Goal: Entertainment & Leisure: Browse casually

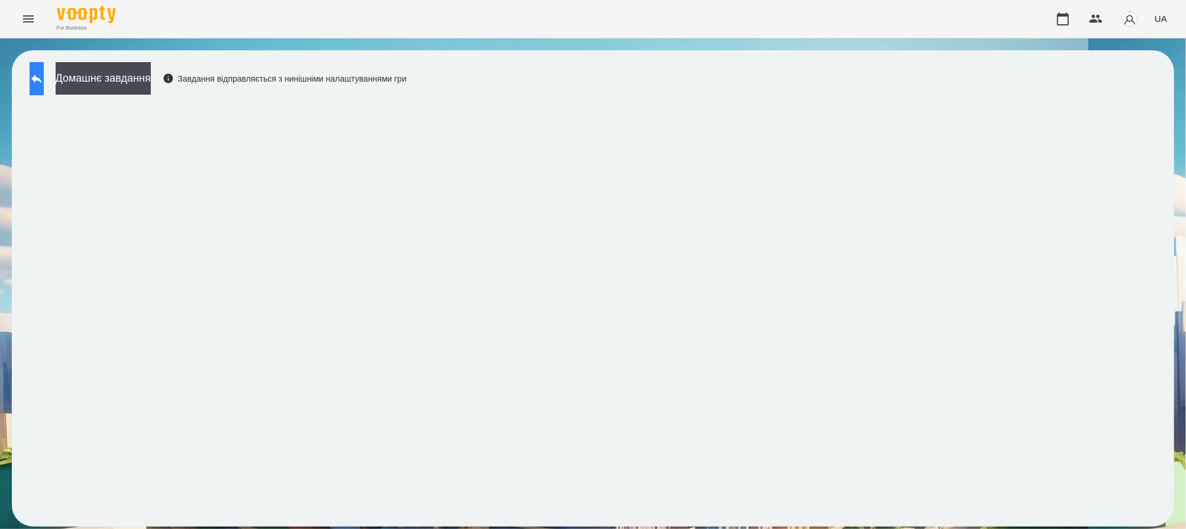
click at [44, 75] on icon at bounding box center [37, 79] width 14 height 14
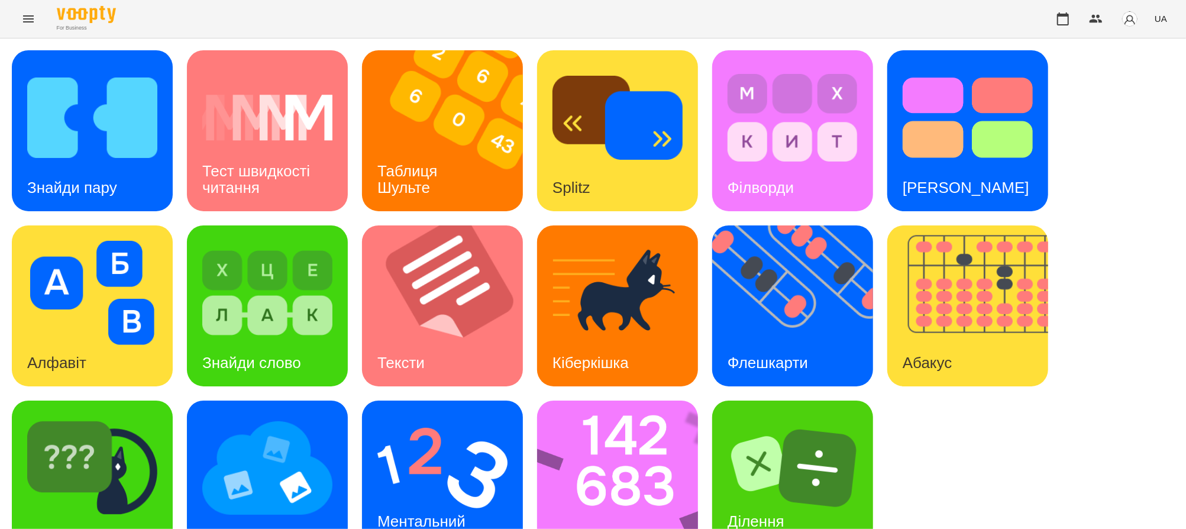
scroll to position [43, 0]
click at [91, 431] on img at bounding box center [92, 468] width 130 height 104
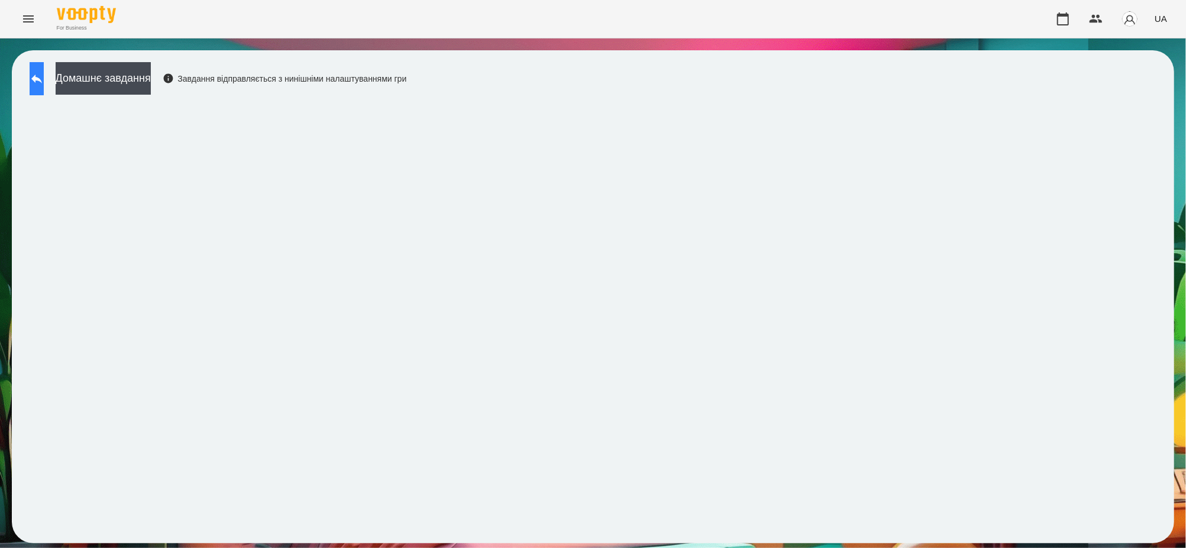
click at [44, 80] on icon at bounding box center [37, 79] width 14 height 14
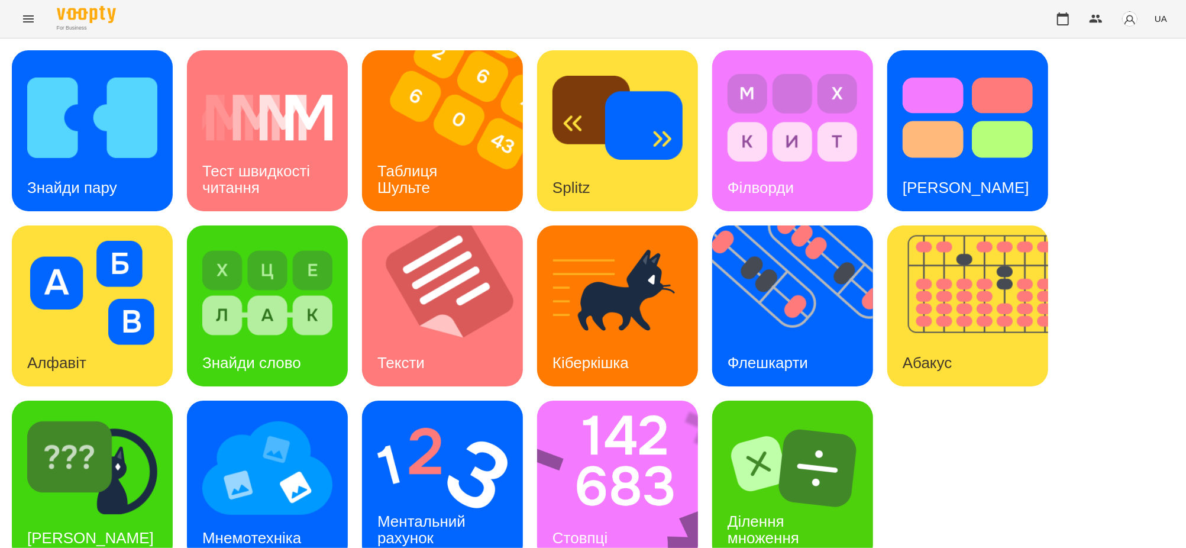
scroll to position [24, 0]
click at [432, 498] on div "Ментальний рахунок" at bounding box center [423, 529] width 123 height 63
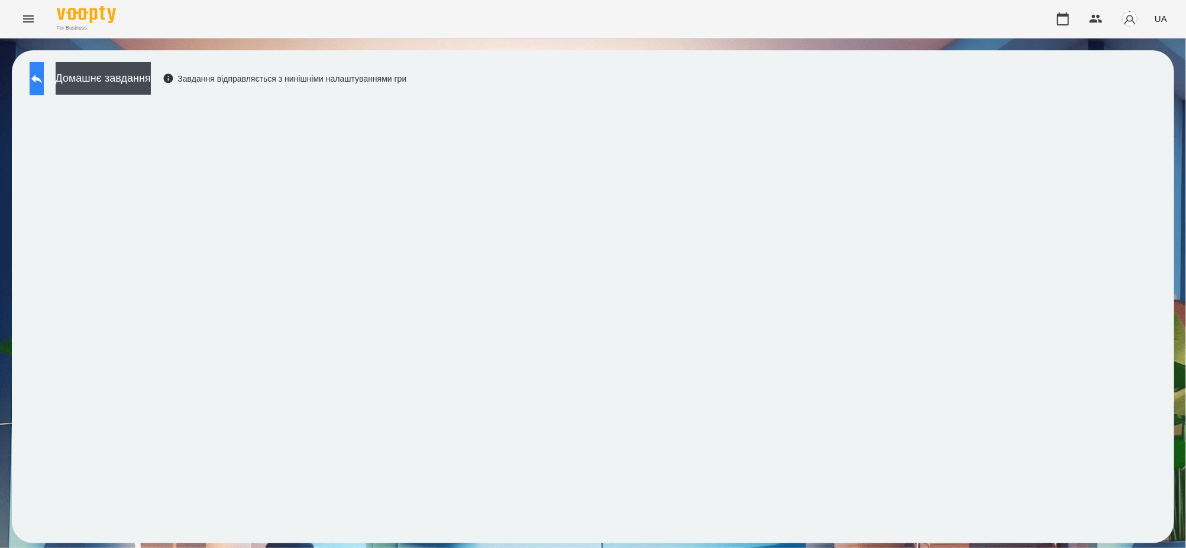
click at [38, 74] on button at bounding box center [37, 78] width 14 height 33
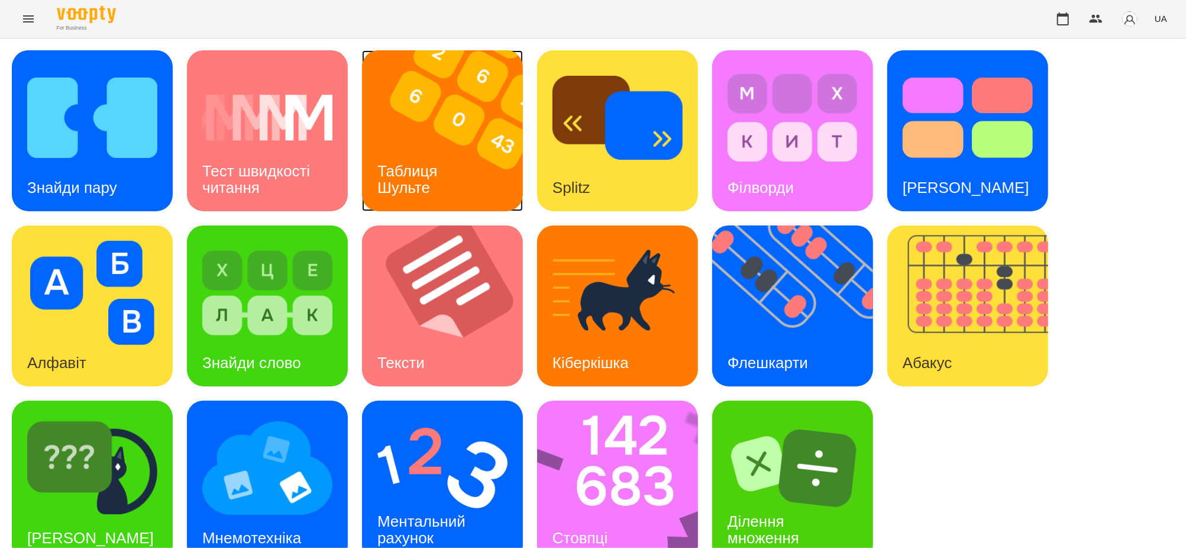
click at [461, 166] on img at bounding box center [450, 130] width 176 height 161
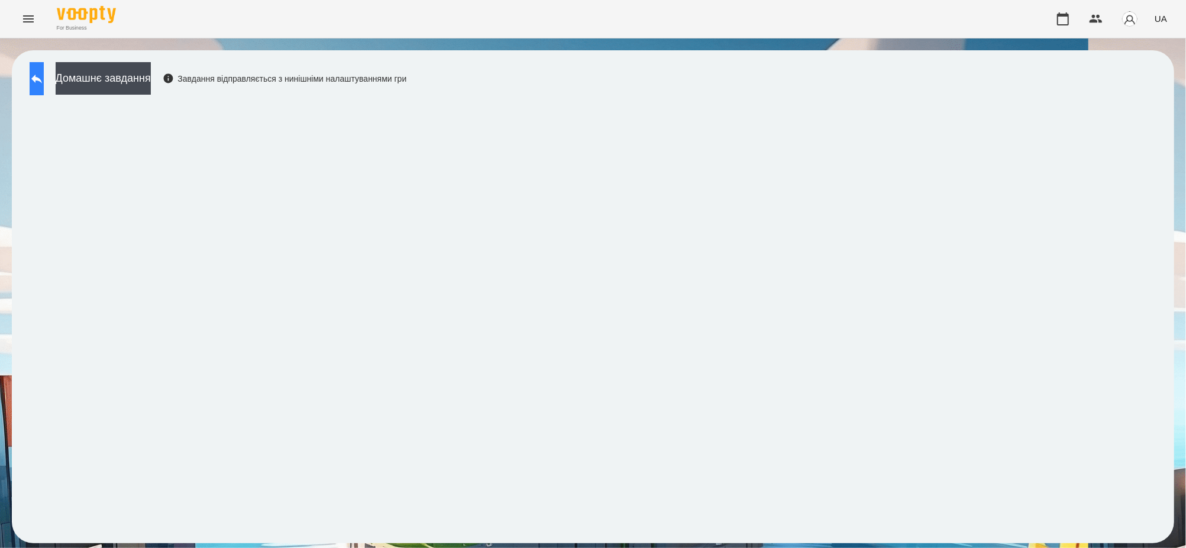
click at [44, 72] on icon at bounding box center [37, 79] width 14 height 14
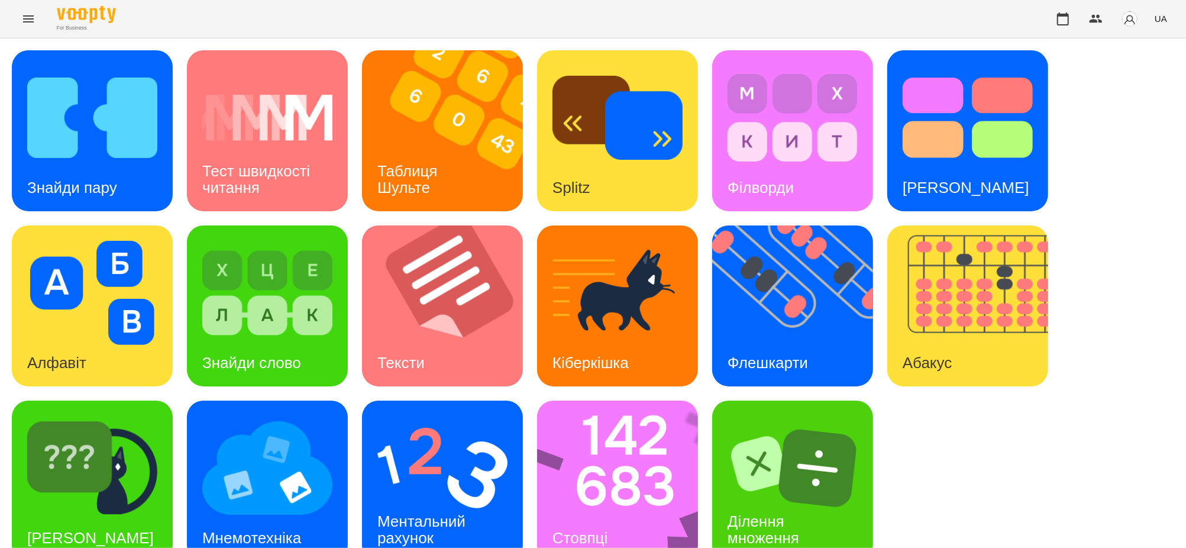
scroll to position [24, 0]
click at [788, 294] on img at bounding box center [800, 305] width 176 height 161
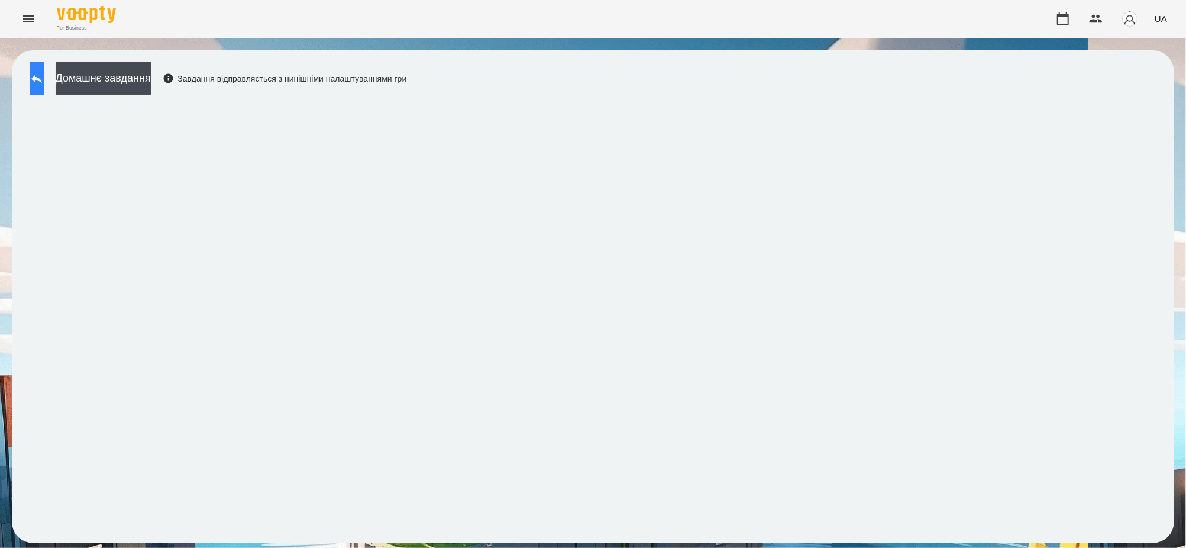
click at [42, 77] on icon at bounding box center [36, 79] width 11 height 9
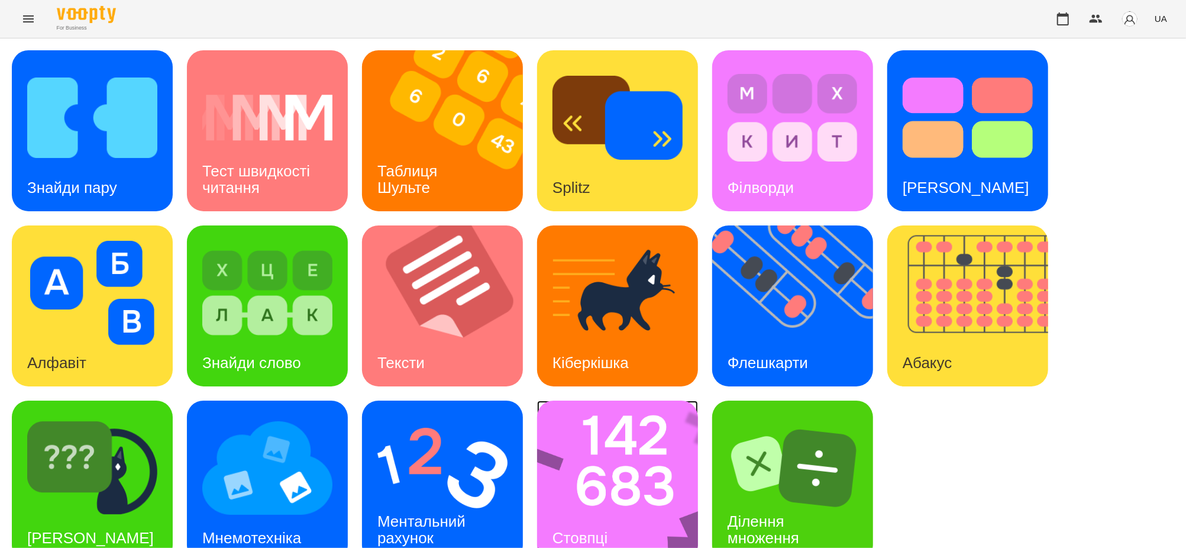
click at [645, 454] on img at bounding box center [625, 480] width 176 height 161
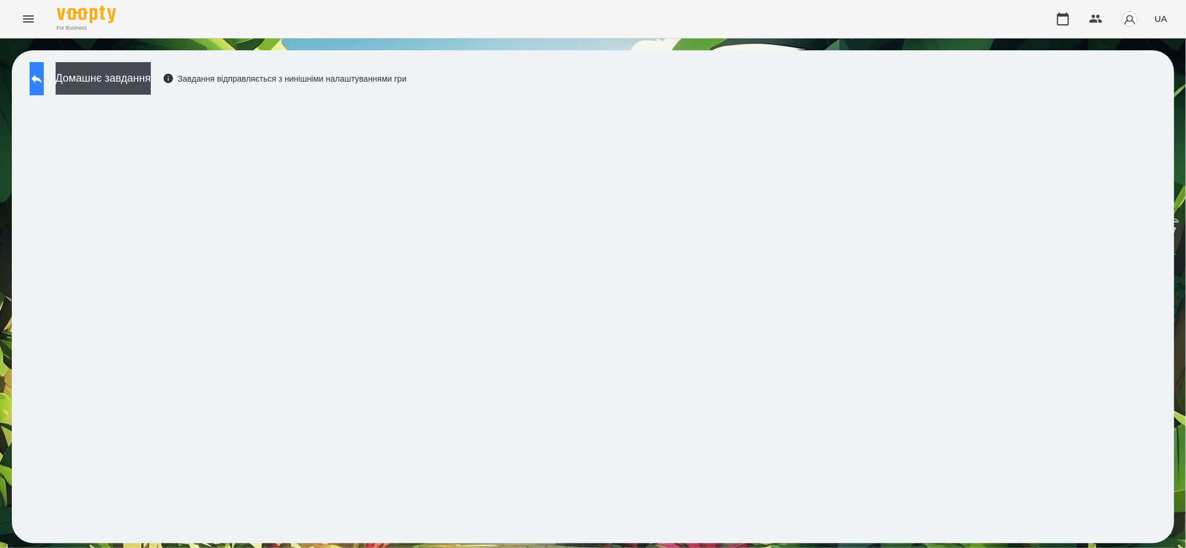
click at [44, 75] on icon at bounding box center [37, 79] width 14 height 14
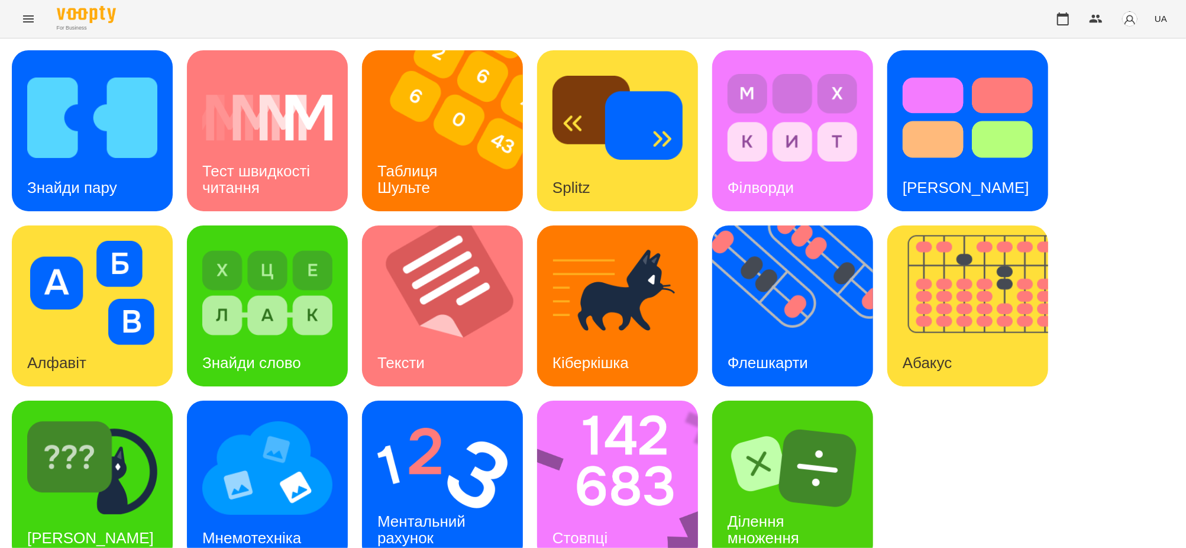
scroll to position [24, 0]
click at [421, 512] on h3 "Ментальний рахунок" at bounding box center [423, 529] width 92 height 34
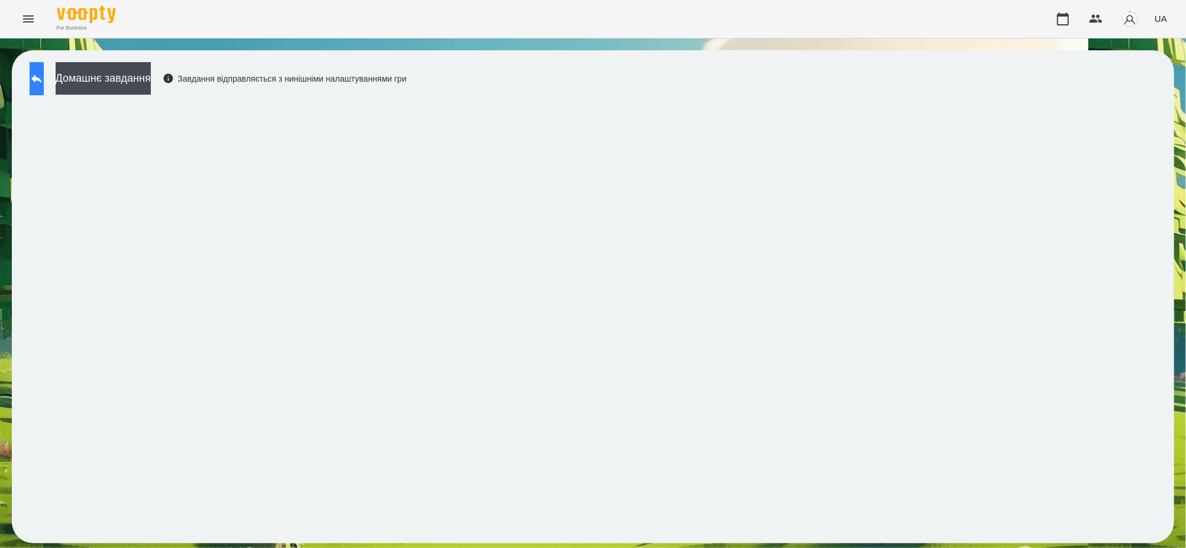
click at [44, 73] on icon at bounding box center [37, 79] width 14 height 14
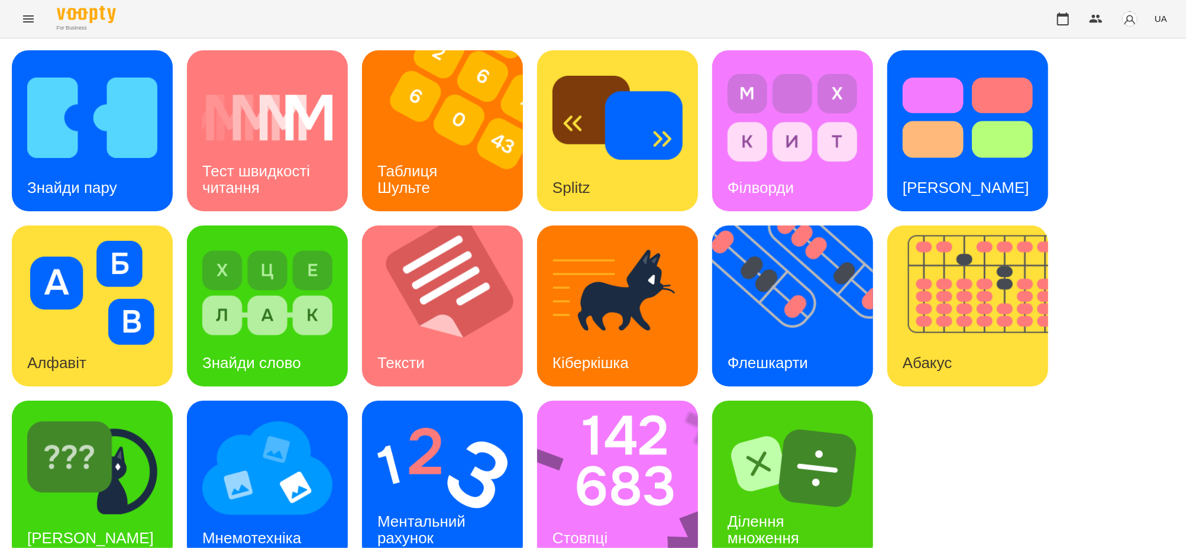
click at [180, 130] on div "Знайди пару Тест швидкості читання Таблиця Шульте Splitz Філворди Тест Струпа А…" at bounding box center [593, 305] width 1162 height 511
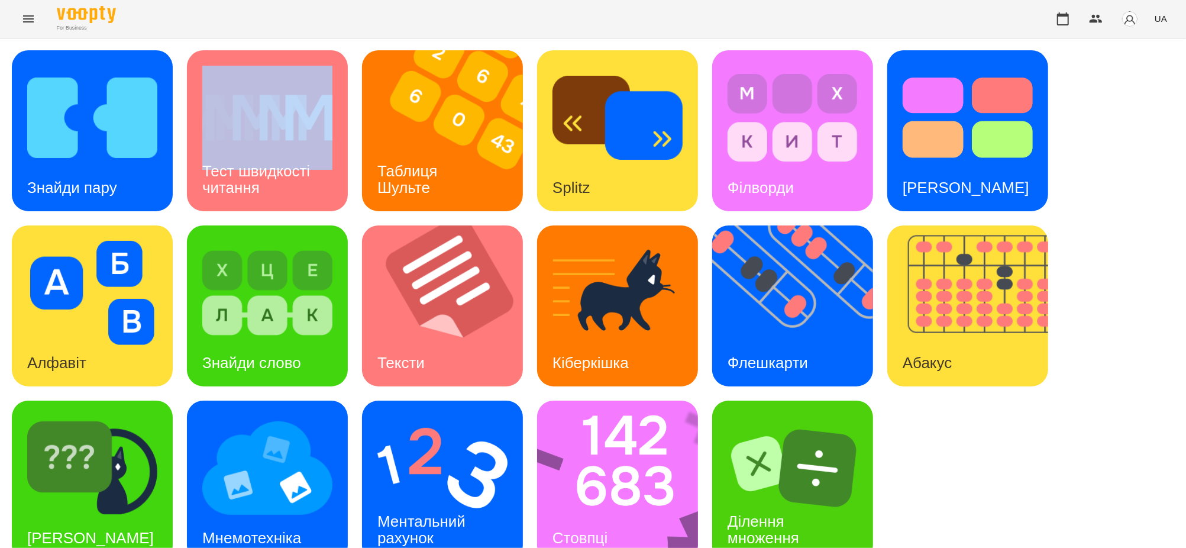
click at [180, 130] on div "Знайди пару Тест швидкості читання Таблиця Шульте Splitz Філворди Тест Струпа А…" at bounding box center [593, 305] width 1162 height 511
click at [197, 158] on div "Тест швидкості читання" at bounding box center [267, 179] width 161 height 63
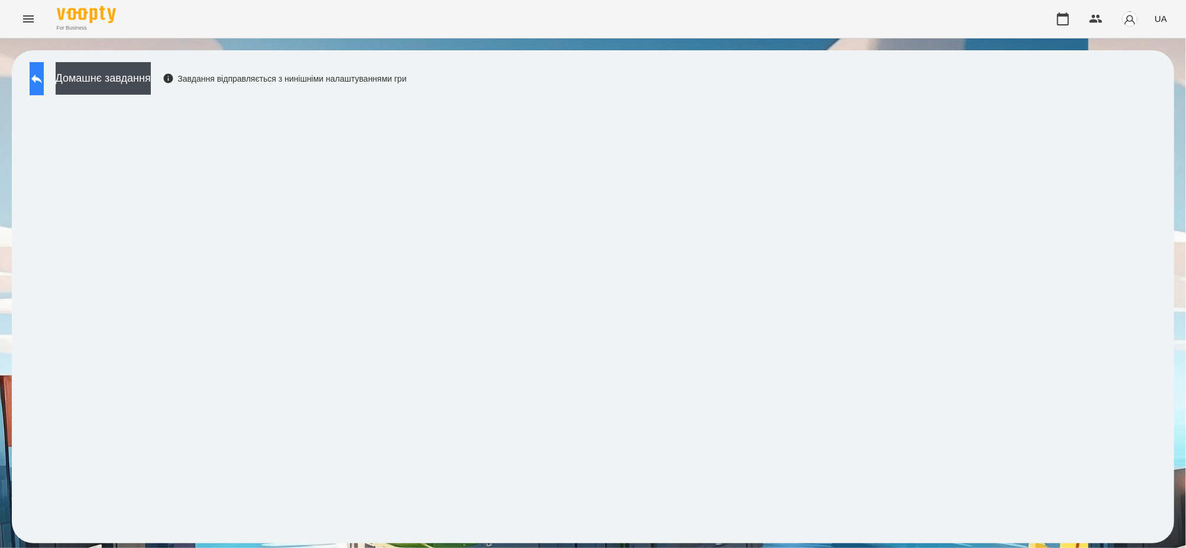
click at [44, 76] on icon at bounding box center [37, 79] width 14 height 14
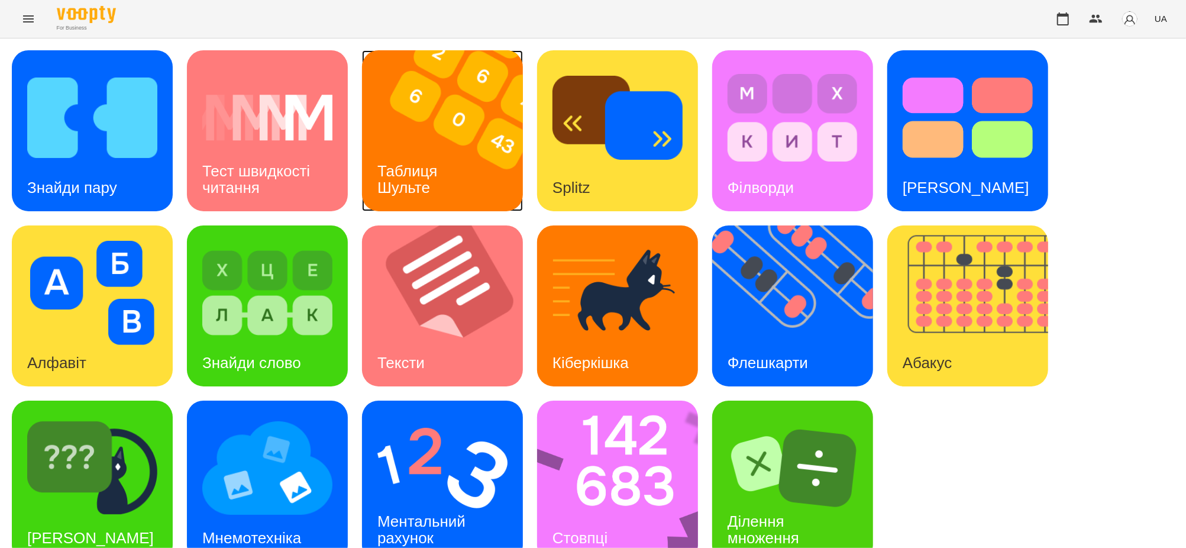
click at [462, 148] on img at bounding box center [450, 130] width 176 height 161
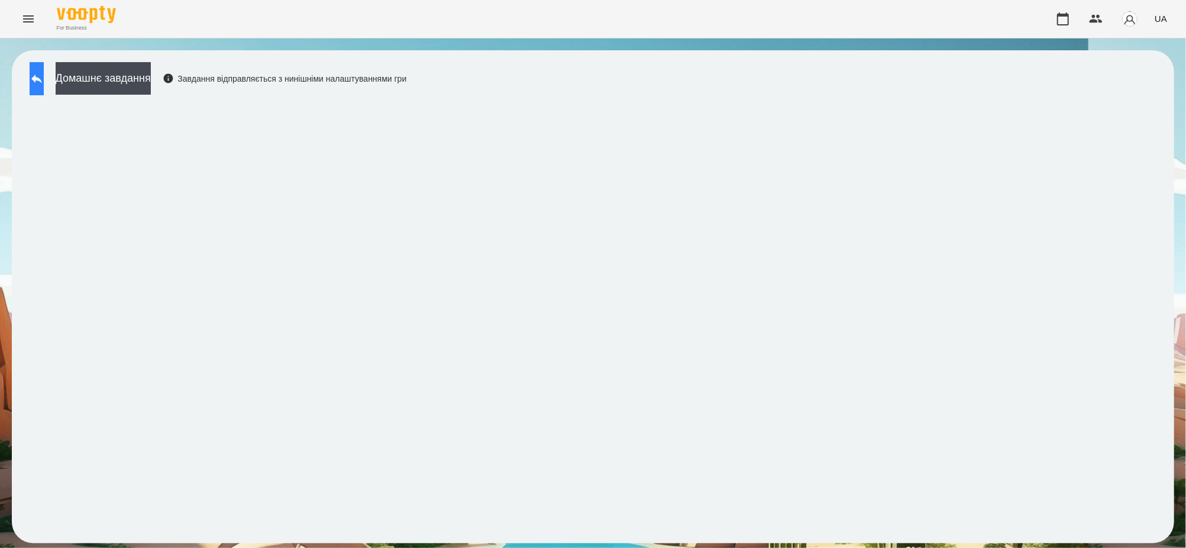
click at [41, 72] on icon at bounding box center [37, 79] width 14 height 14
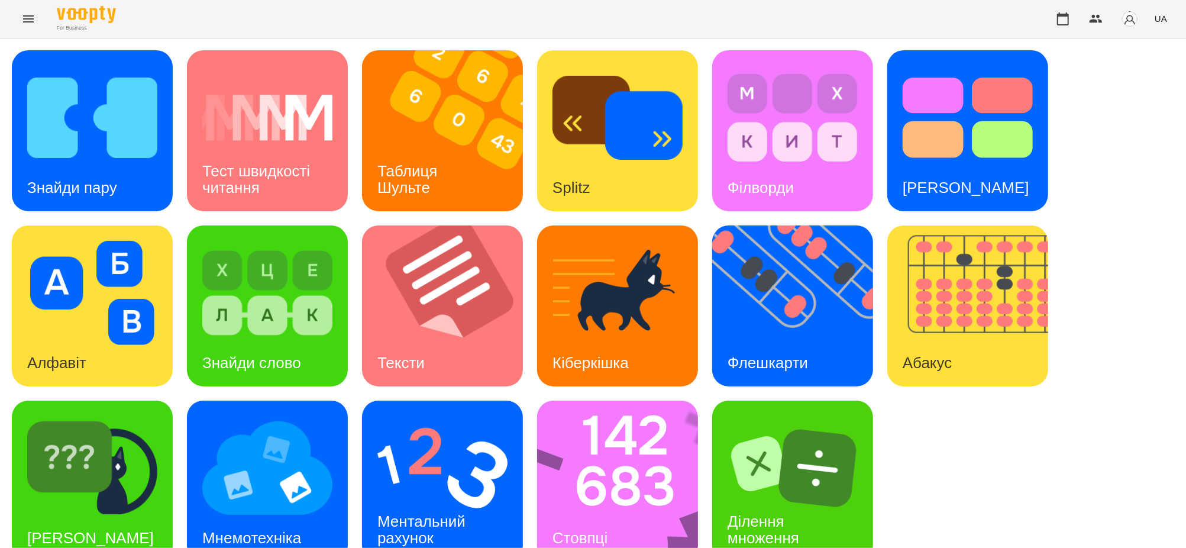
scroll to position [24, 0]
click at [599, 450] on img at bounding box center [625, 480] width 176 height 161
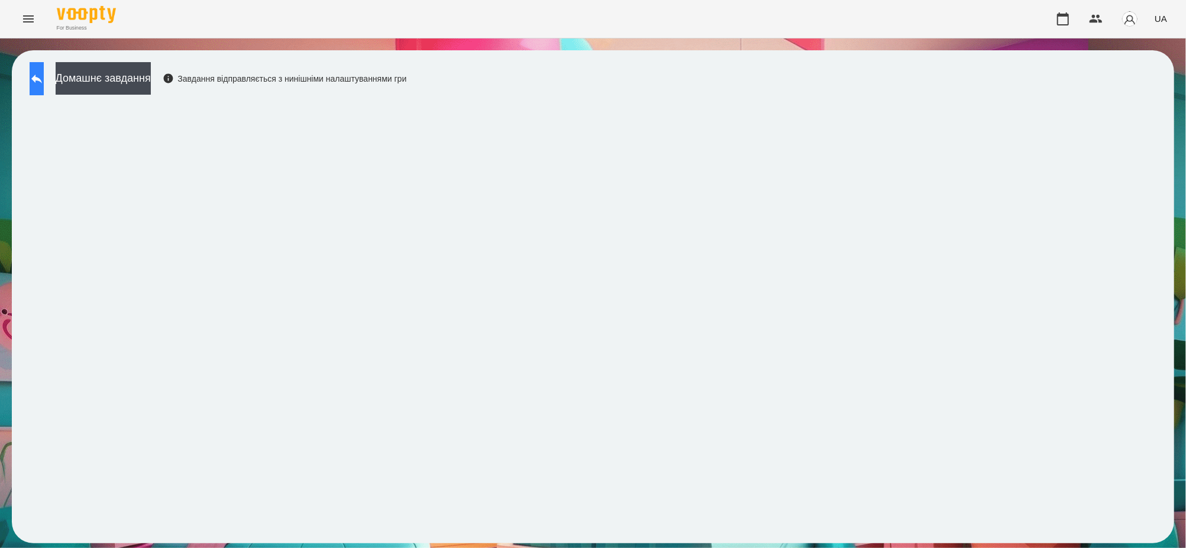
click at [44, 74] on icon at bounding box center [37, 79] width 14 height 14
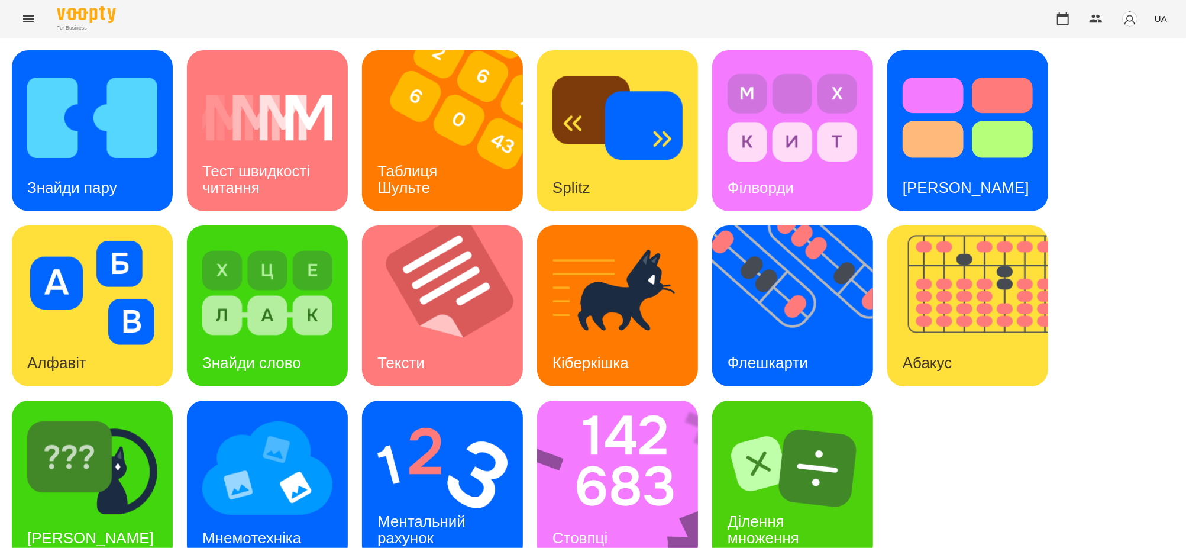
scroll to position [24, 0]
click at [433, 465] on img at bounding box center [442, 468] width 130 height 104
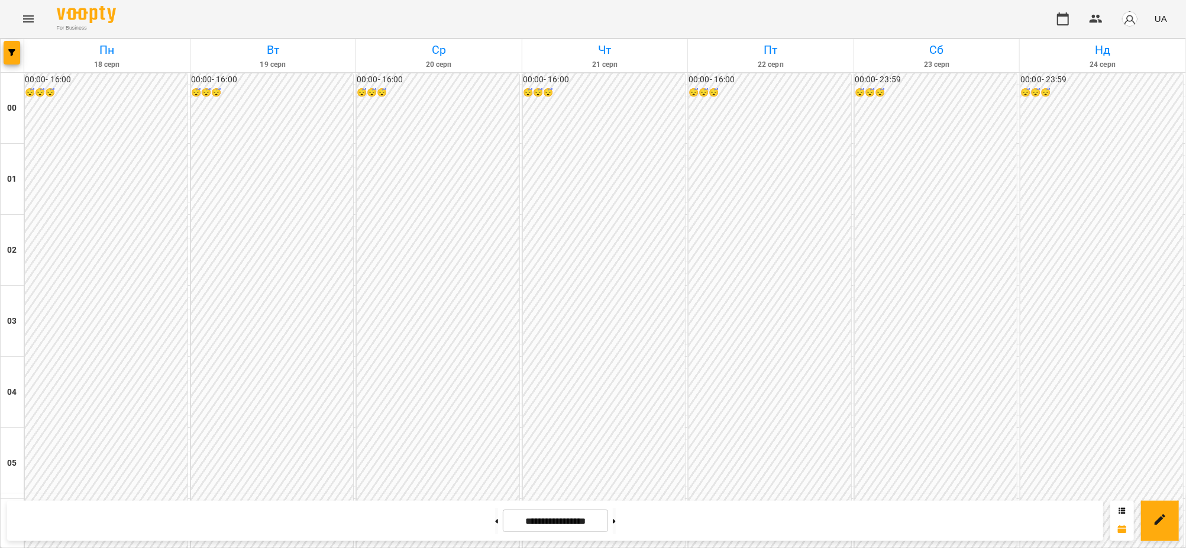
scroll to position [1081, 0]
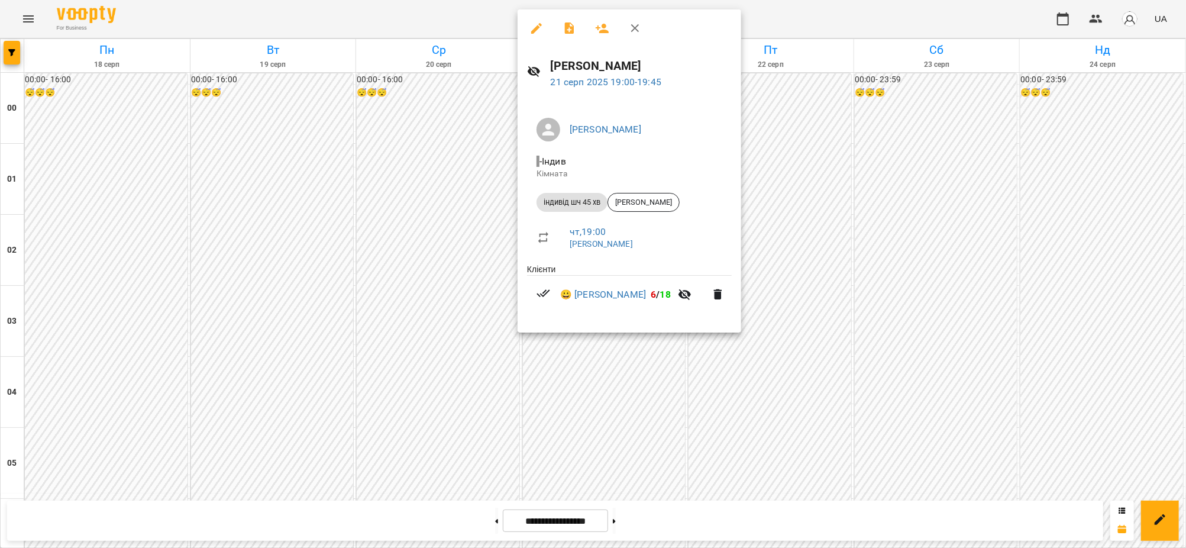
click at [824, 12] on div at bounding box center [593, 274] width 1186 height 548
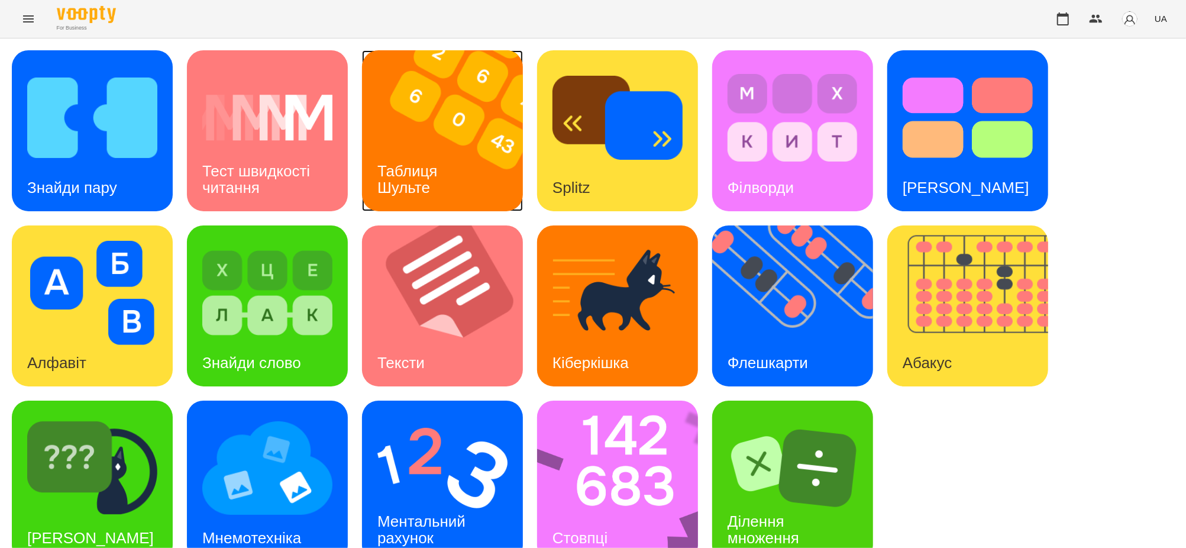
click at [468, 109] on img at bounding box center [450, 130] width 176 height 161
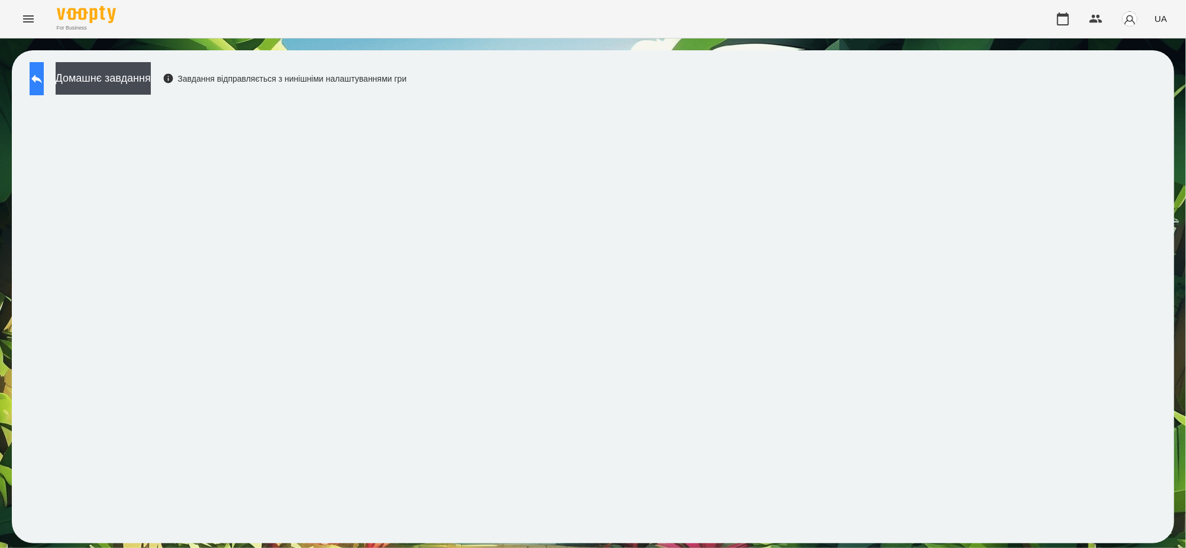
click at [41, 72] on icon at bounding box center [37, 79] width 14 height 14
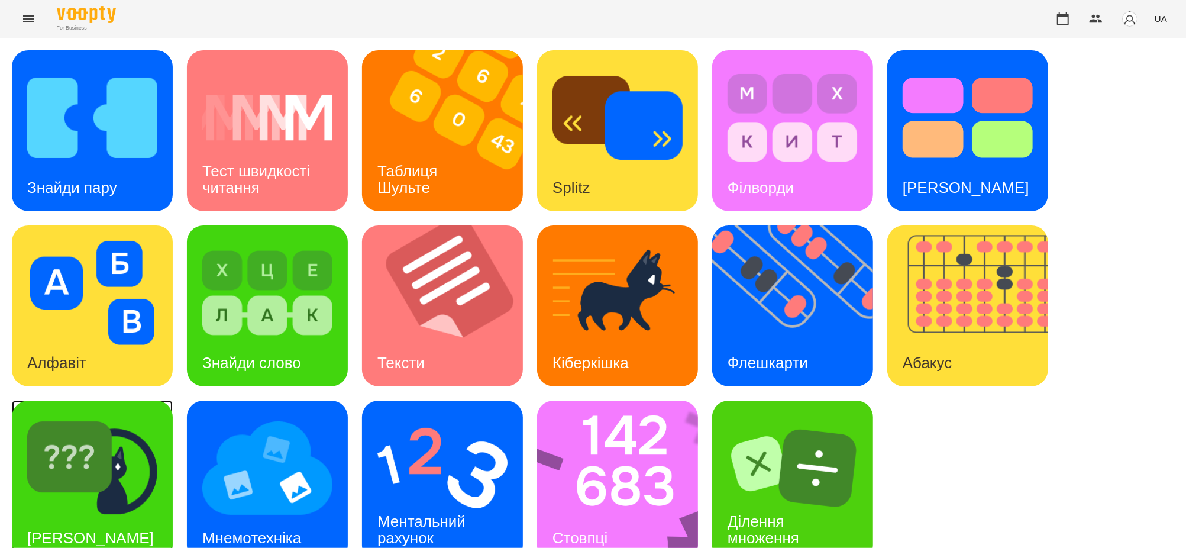
click at [115, 480] on img at bounding box center [92, 468] width 130 height 104
